Goal: Complete application form

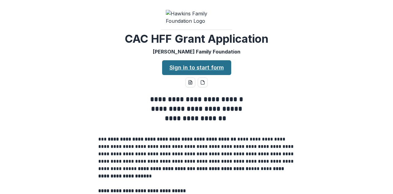
click at [171, 75] on link "Sign in to start form" at bounding box center [196, 67] width 69 height 15
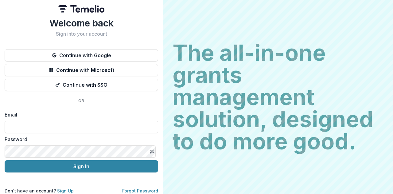
scroll to position [7, 0]
click at [84, 121] on input at bounding box center [81, 127] width 153 height 12
type input "**********"
click at [5, 160] on button "Sign In" at bounding box center [81, 166] width 153 height 12
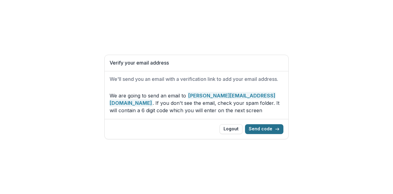
click at [263, 129] on button "Send code" at bounding box center [264, 129] width 38 height 10
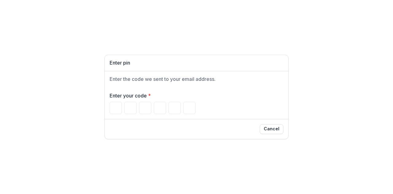
click at [212, 140] on div "Enter pin Enter the code we sent to your email address. Enter your code * Cancel" at bounding box center [196, 97] width 393 height 194
click at [115, 106] on input "Please enter your pin code" at bounding box center [116, 108] width 12 height 12
paste input "******"
type input "*"
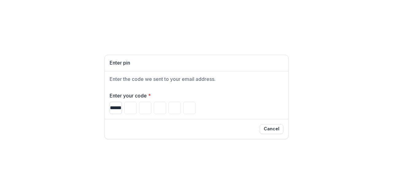
type input "*"
click at [137, 108] on div "* * * * * * Loading..." at bounding box center [197, 108] width 174 height 12
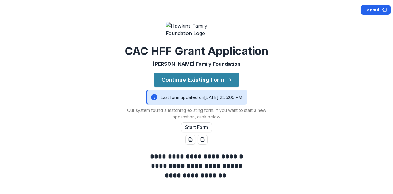
click at [378, 13] on button "Logout" at bounding box center [376, 10] width 30 height 10
